Goal: Task Accomplishment & Management: Use online tool/utility

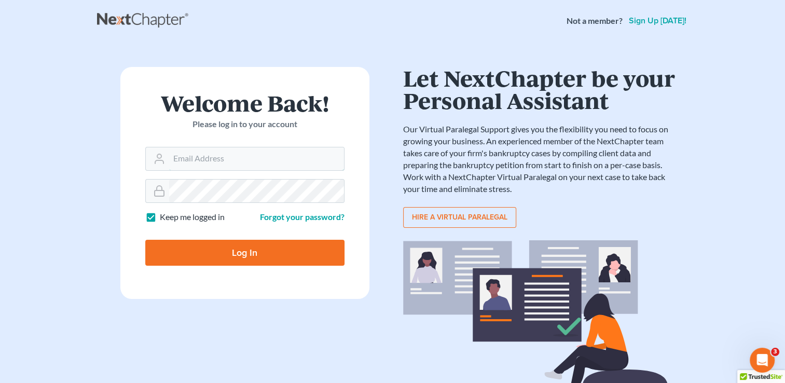
type input "[PERSON_NAME][EMAIL_ADDRESS][DOMAIN_NAME]"
click at [233, 246] on input "Log In" at bounding box center [244, 253] width 199 height 26
type input "Thinking..."
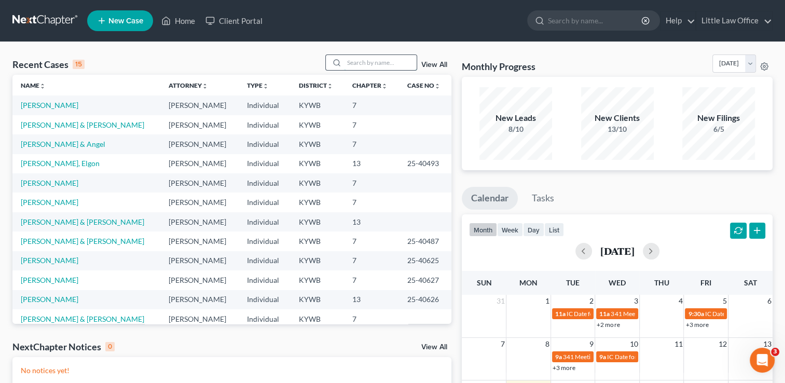
click at [384, 65] on input "search" at bounding box center [380, 62] width 73 height 15
click at [46, 203] on link "Watson, Wanda" at bounding box center [50, 202] width 58 height 9
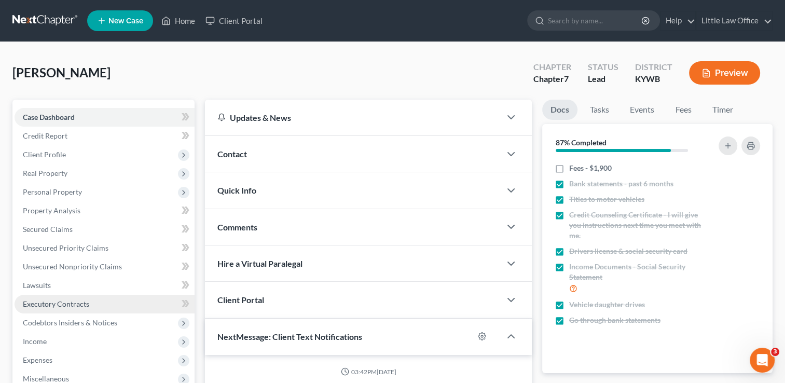
scroll to position [225, 0]
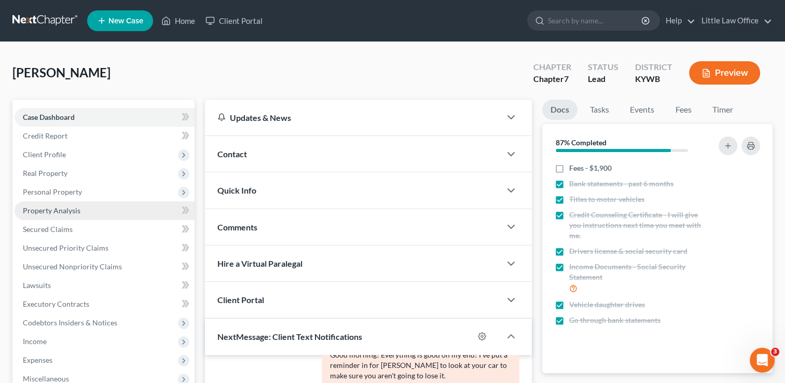
click at [55, 217] on link "Property Analysis" at bounding box center [105, 210] width 180 height 19
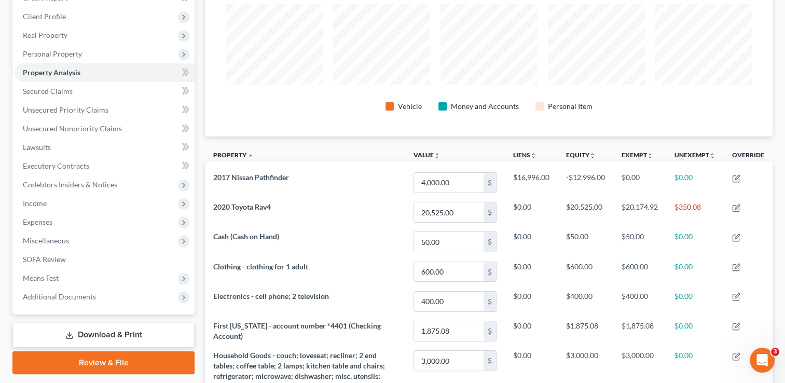
scroll to position [145, 0]
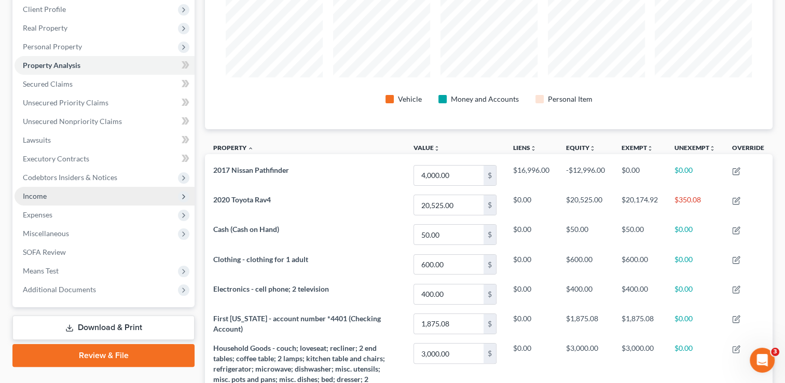
click at [31, 192] on span "Income" at bounding box center [35, 196] width 24 height 9
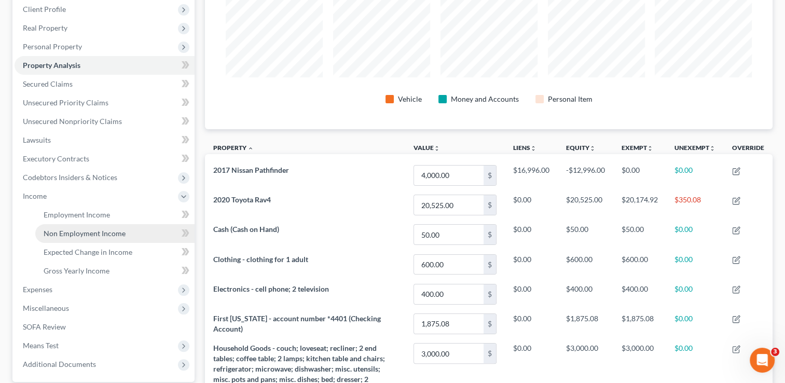
click at [48, 229] on span "Non Employment Income" at bounding box center [85, 233] width 82 height 9
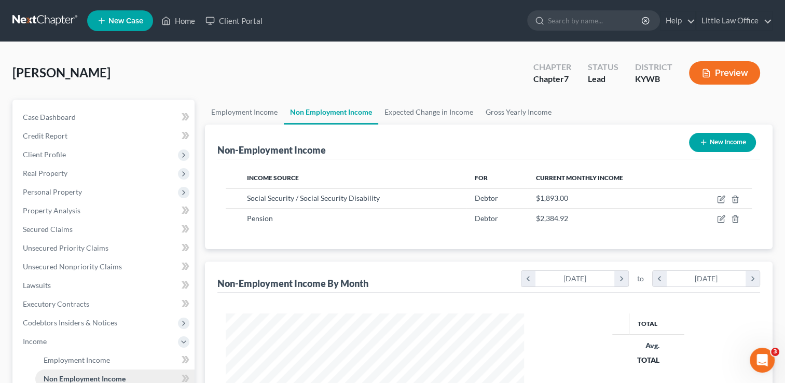
scroll to position [185, 319]
click at [721, 16] on link "Little Law Office" at bounding box center [735, 20] width 76 height 19
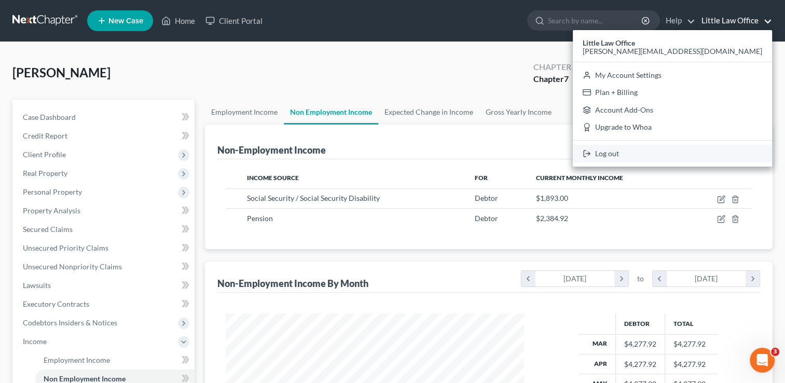
click at [693, 157] on link "Log out" at bounding box center [672, 154] width 199 height 18
